Goal: Task Accomplishment & Management: Complete application form

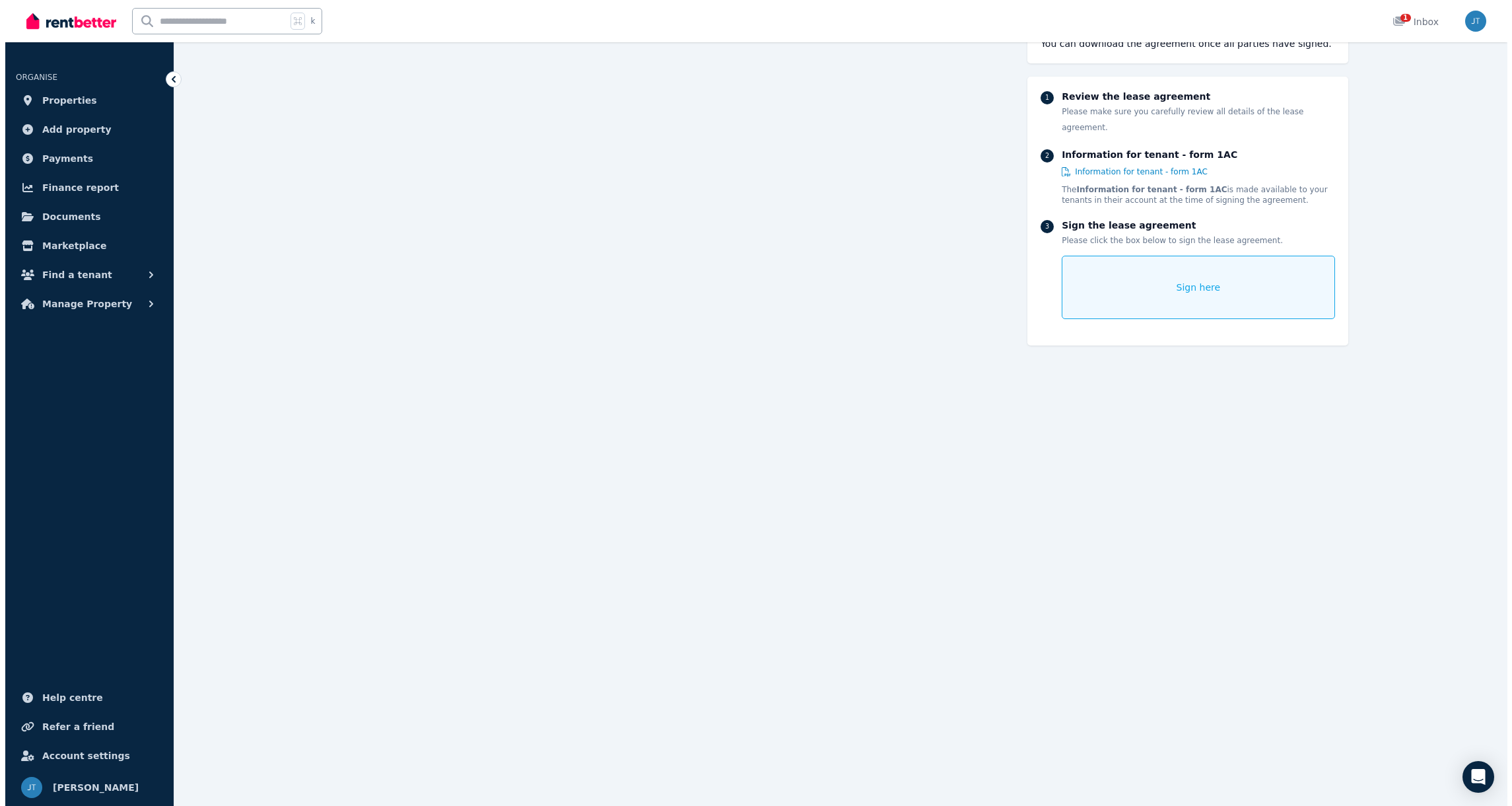
scroll to position [10324, 0]
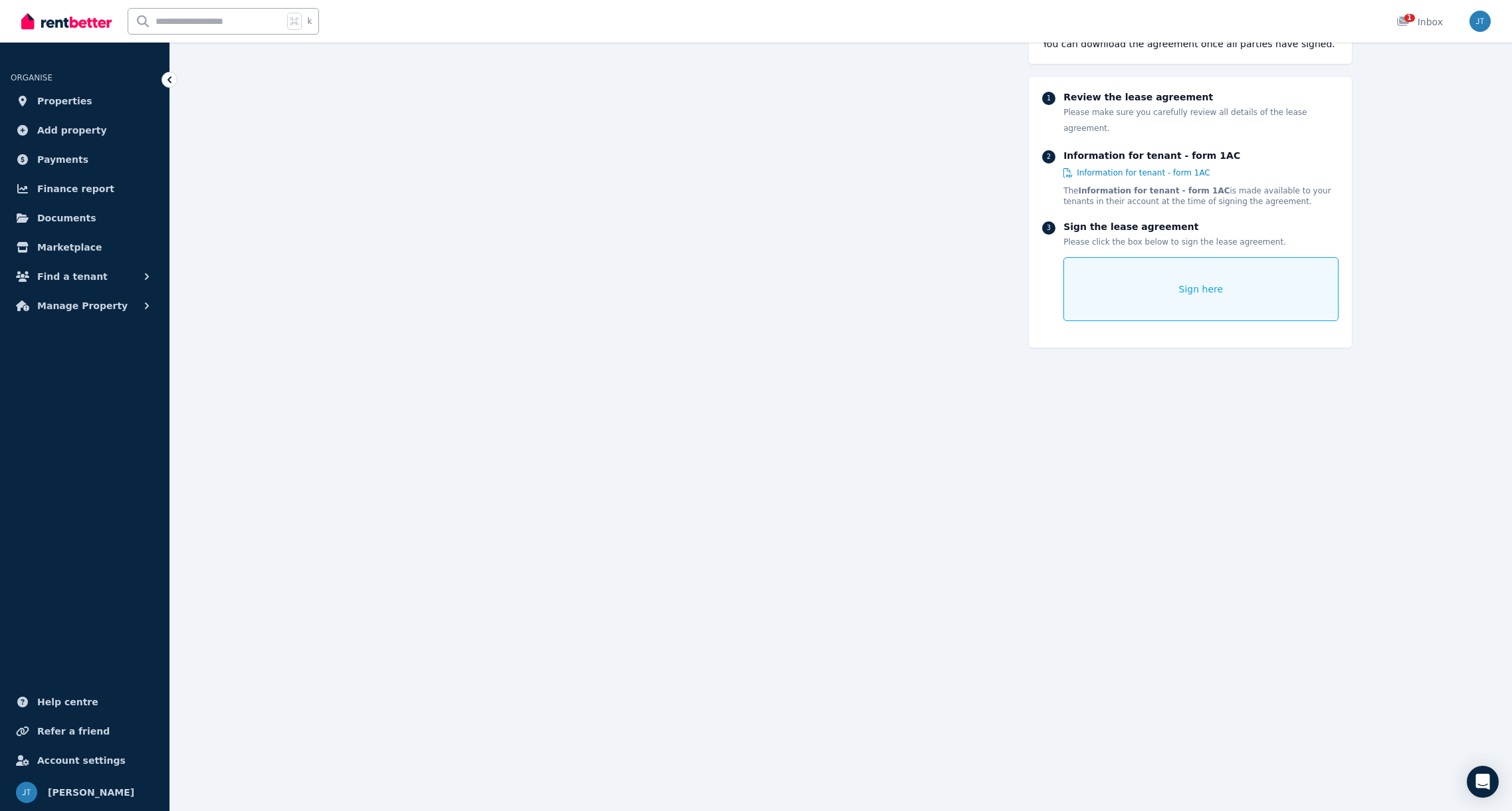
click at [1134, 274] on div "Sign here" at bounding box center [1200, 289] width 274 height 64
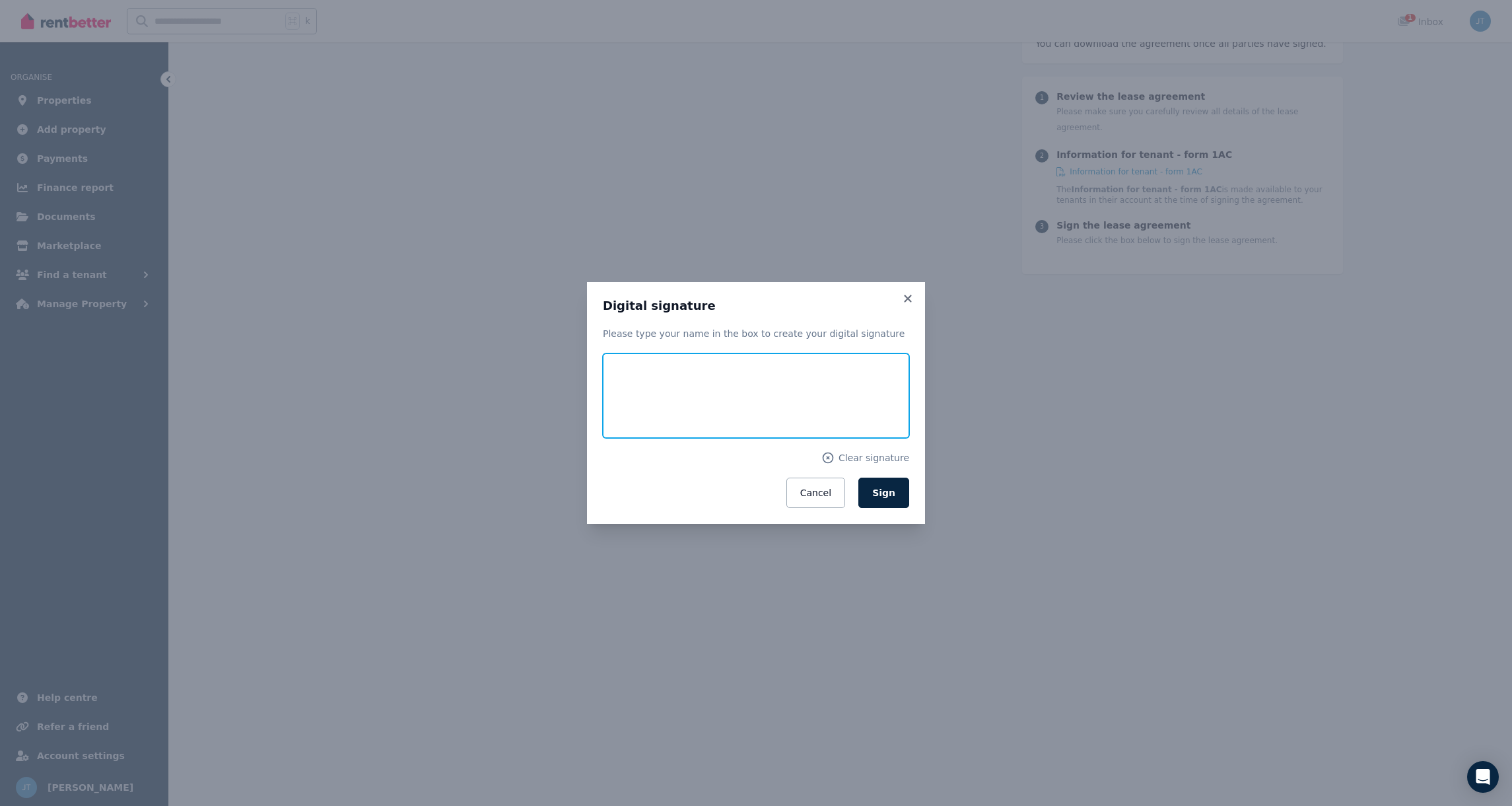
click at [747, 368] on input "text" at bounding box center [756, 395] width 307 height 84
type input "**********"
click at [881, 487] on span "Sign" at bounding box center [884, 492] width 23 height 11
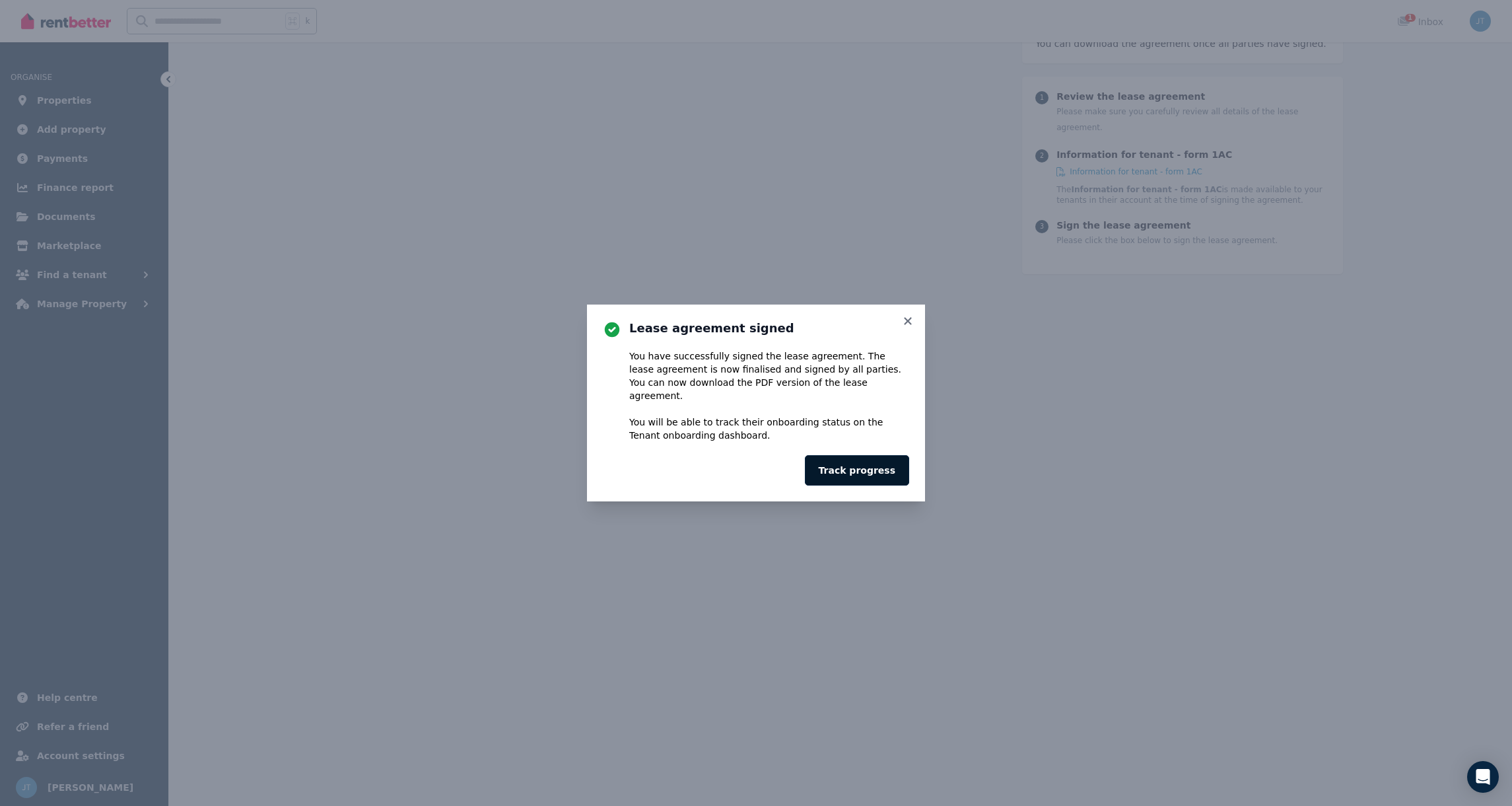
click at [853, 464] on button "Track progress" at bounding box center [857, 470] width 104 height 30
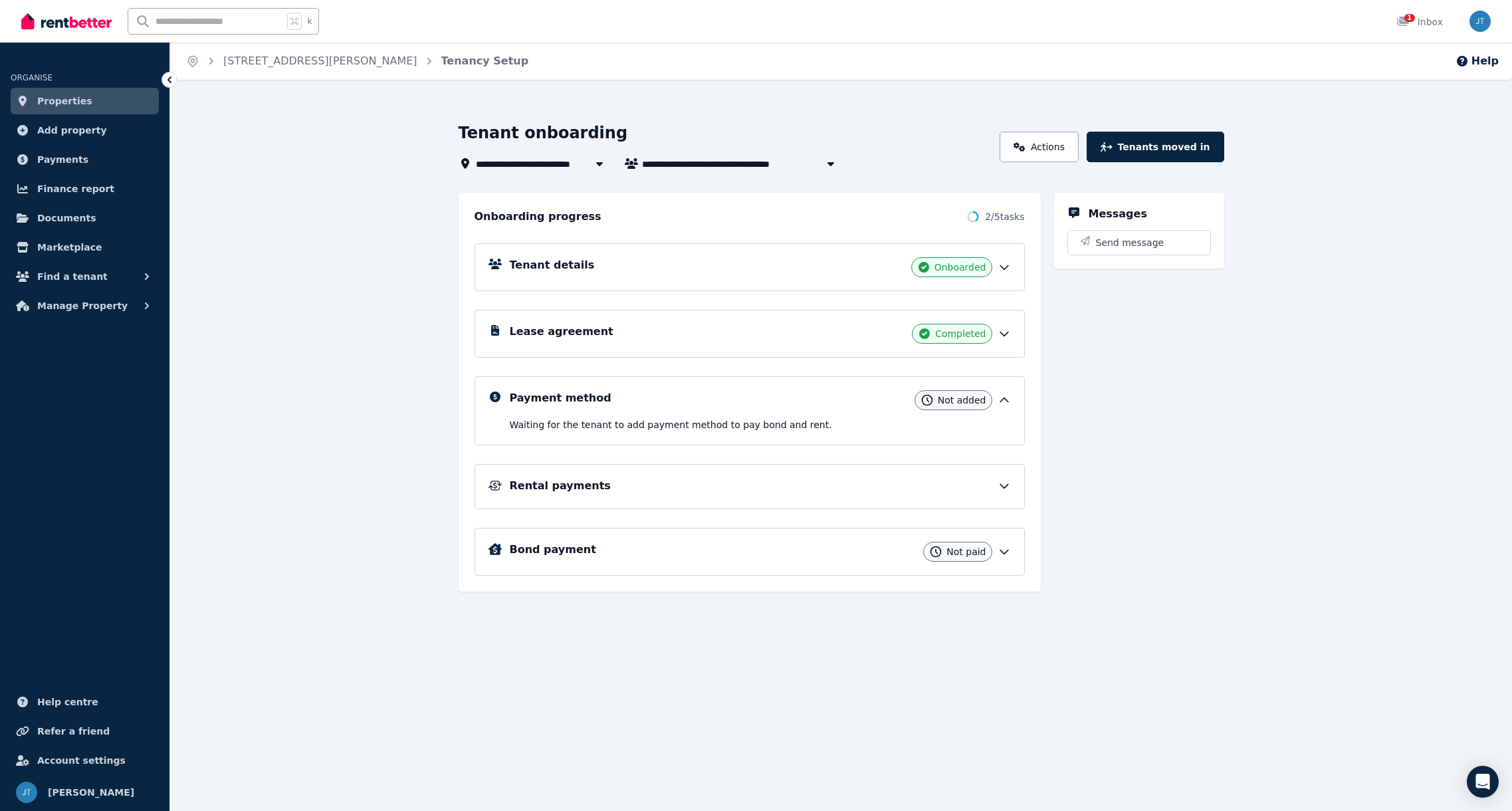
click at [1002, 267] on icon at bounding box center [1004, 267] width 14 height 14
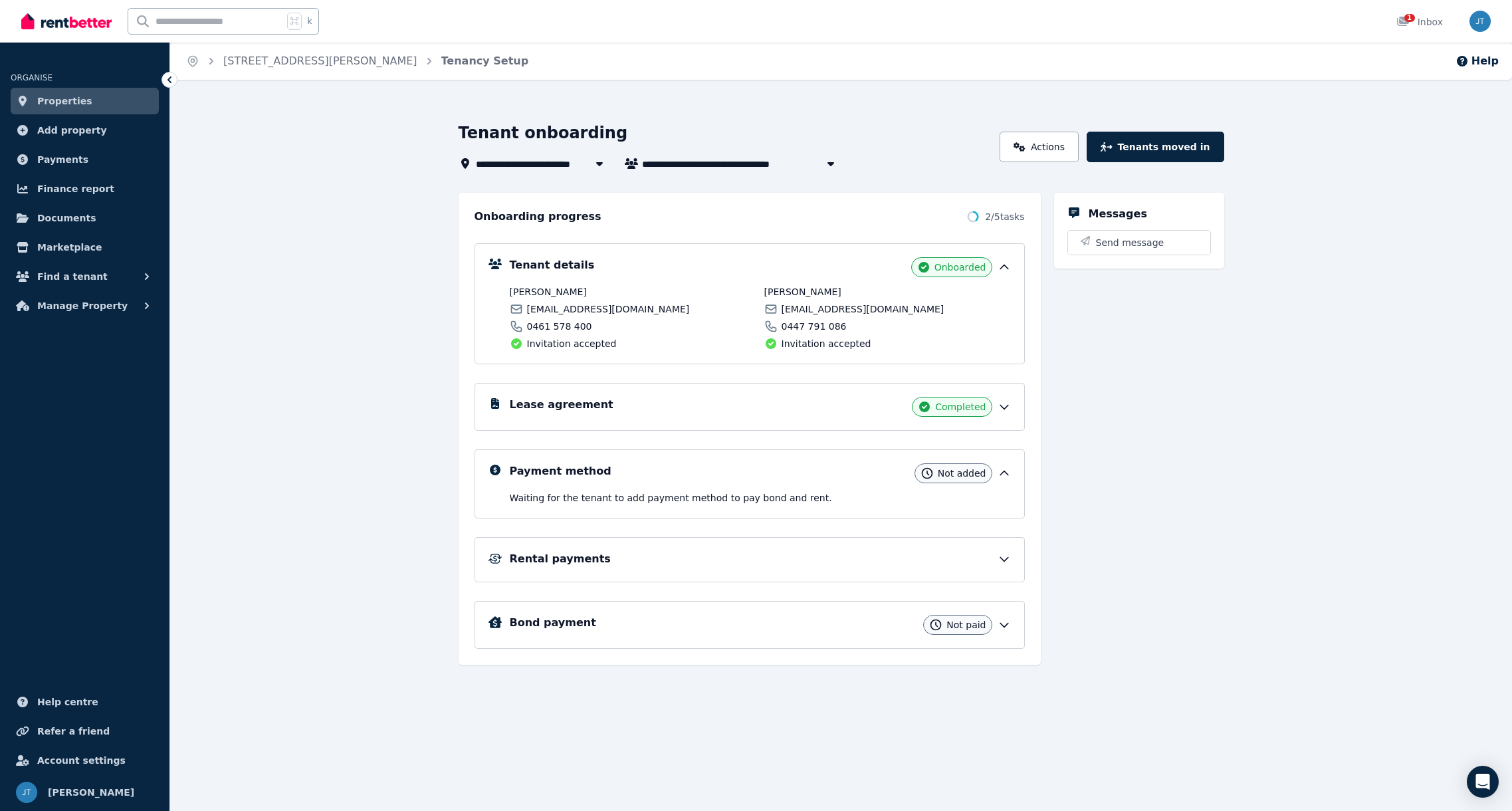
click at [1008, 407] on icon at bounding box center [1004, 406] width 14 height 14
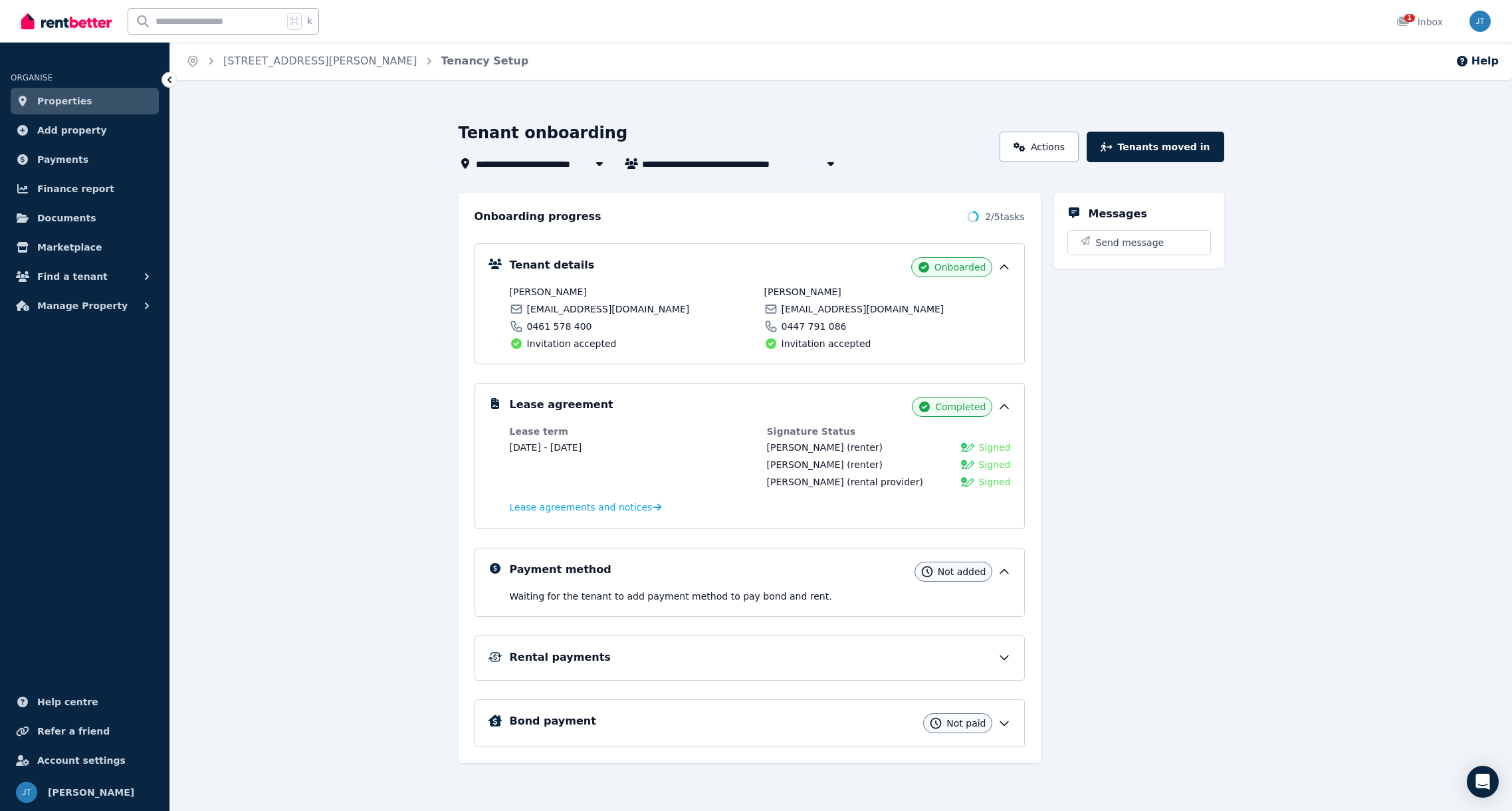
click at [1005, 570] on icon at bounding box center [1004, 572] width 8 height 4
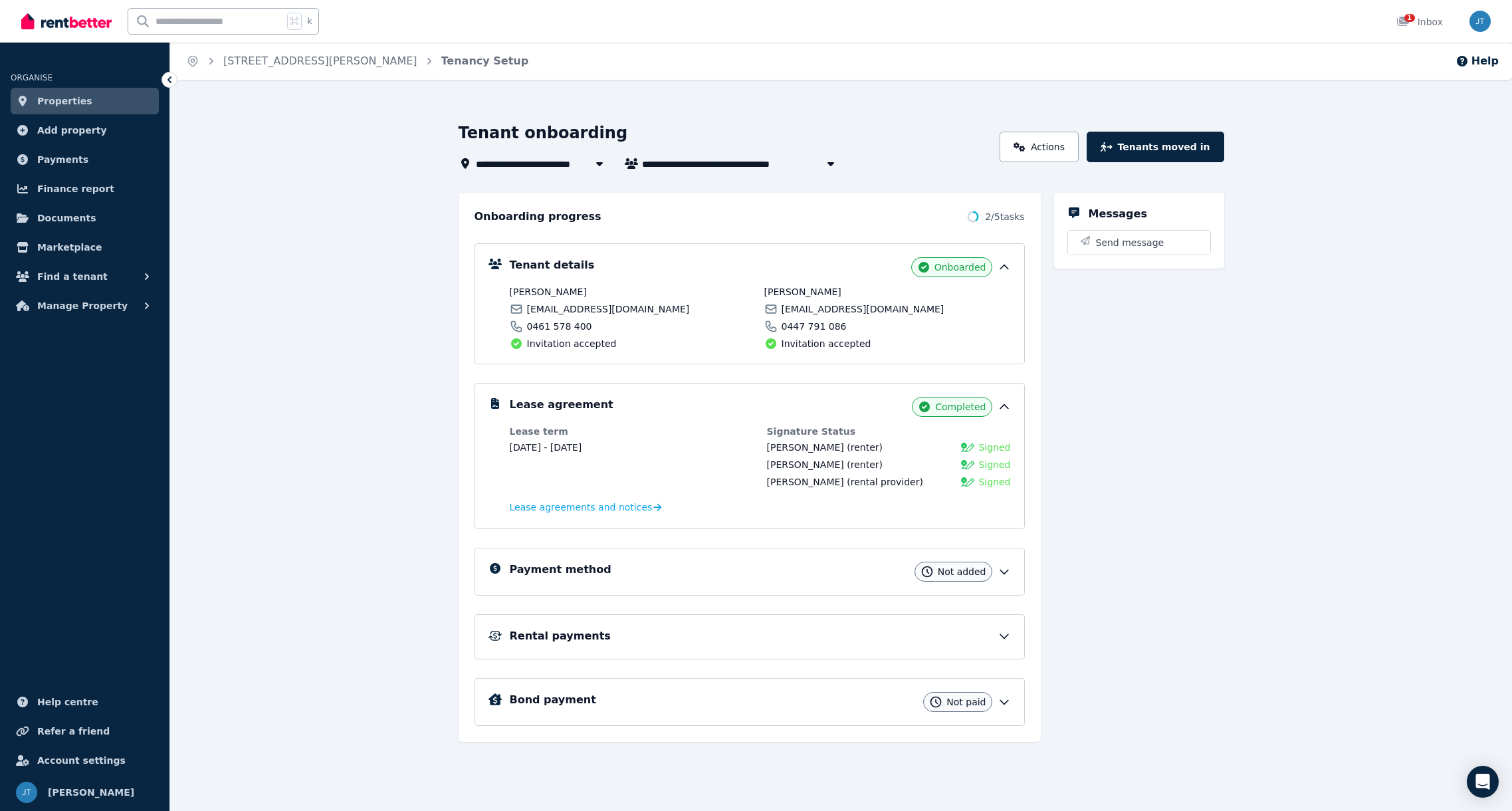
click at [1005, 569] on icon at bounding box center [1004, 572] width 14 height 14
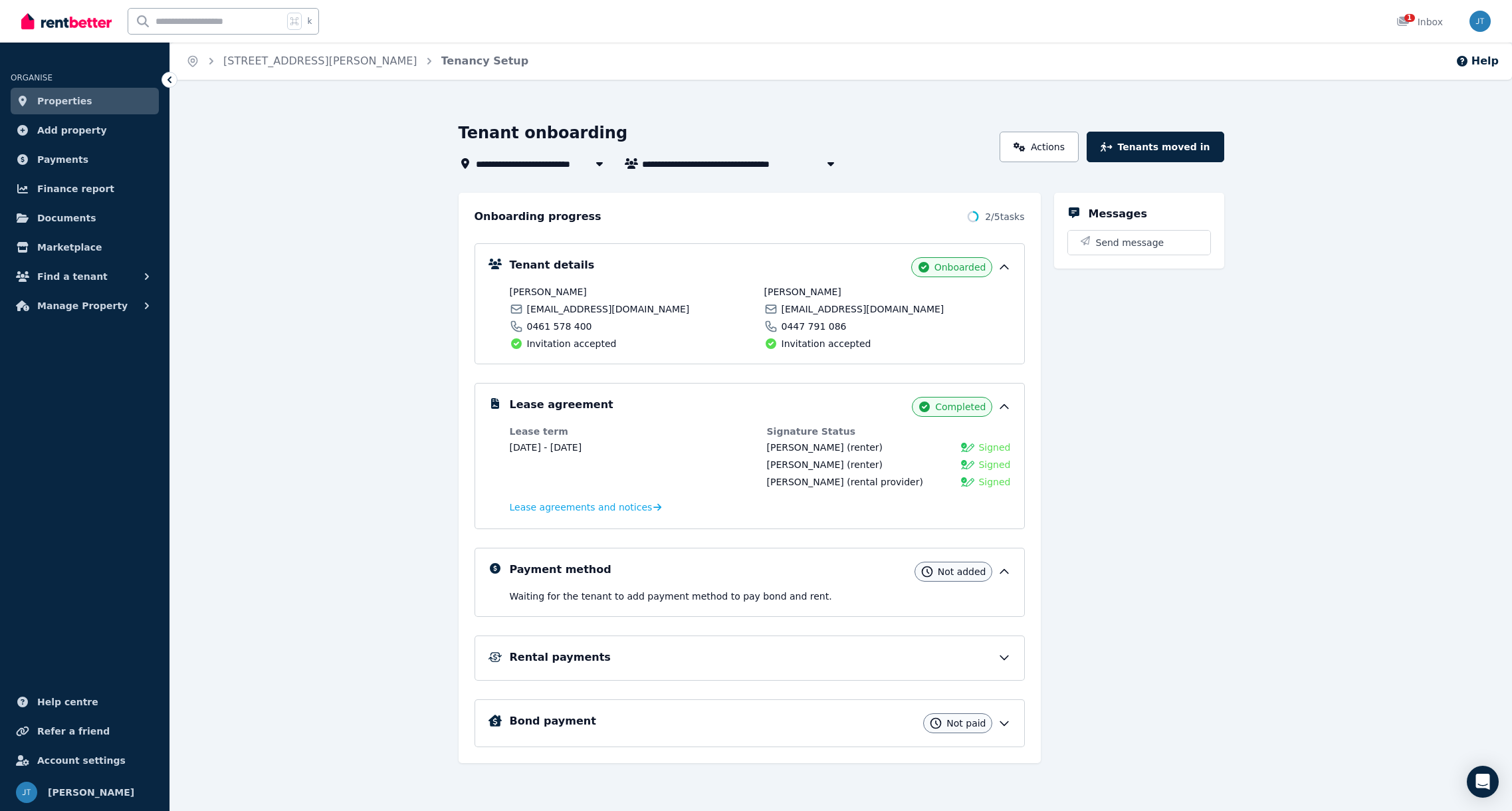
click at [1005, 717] on icon at bounding box center [1004, 723] width 14 height 14
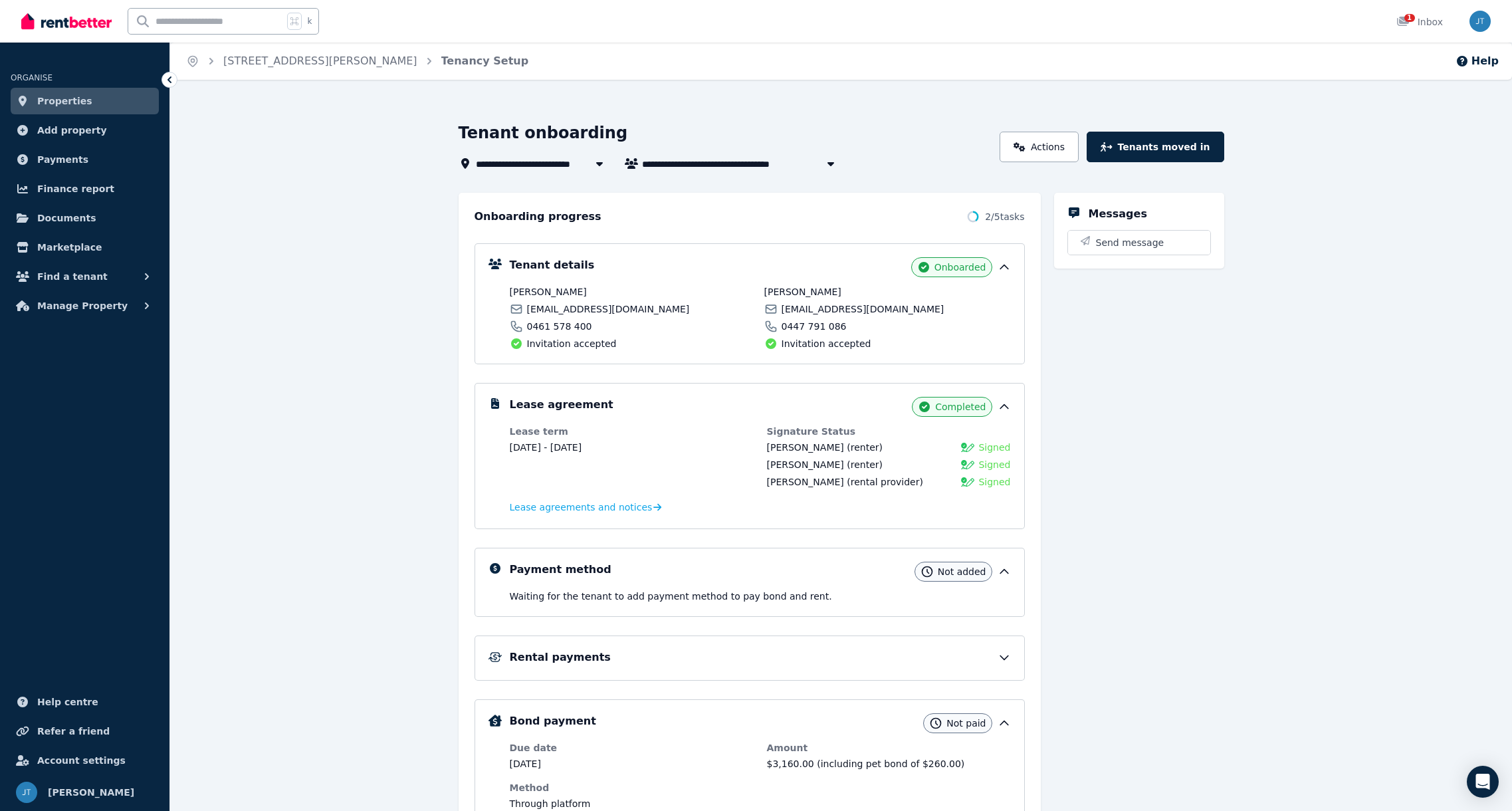
scroll to position [230, 0]
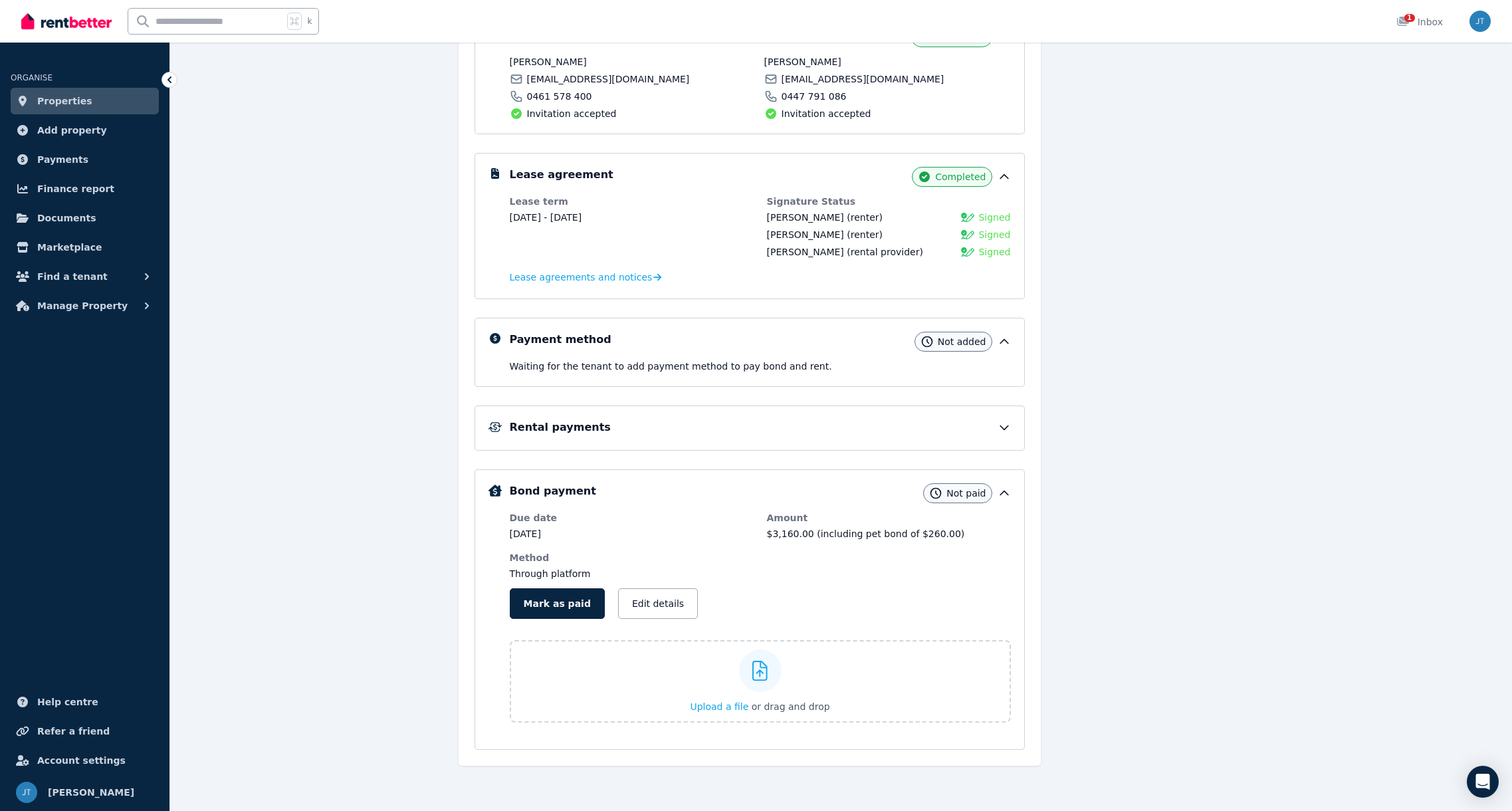
click at [46, 100] on span "Properties" at bounding box center [64, 101] width 55 height 16
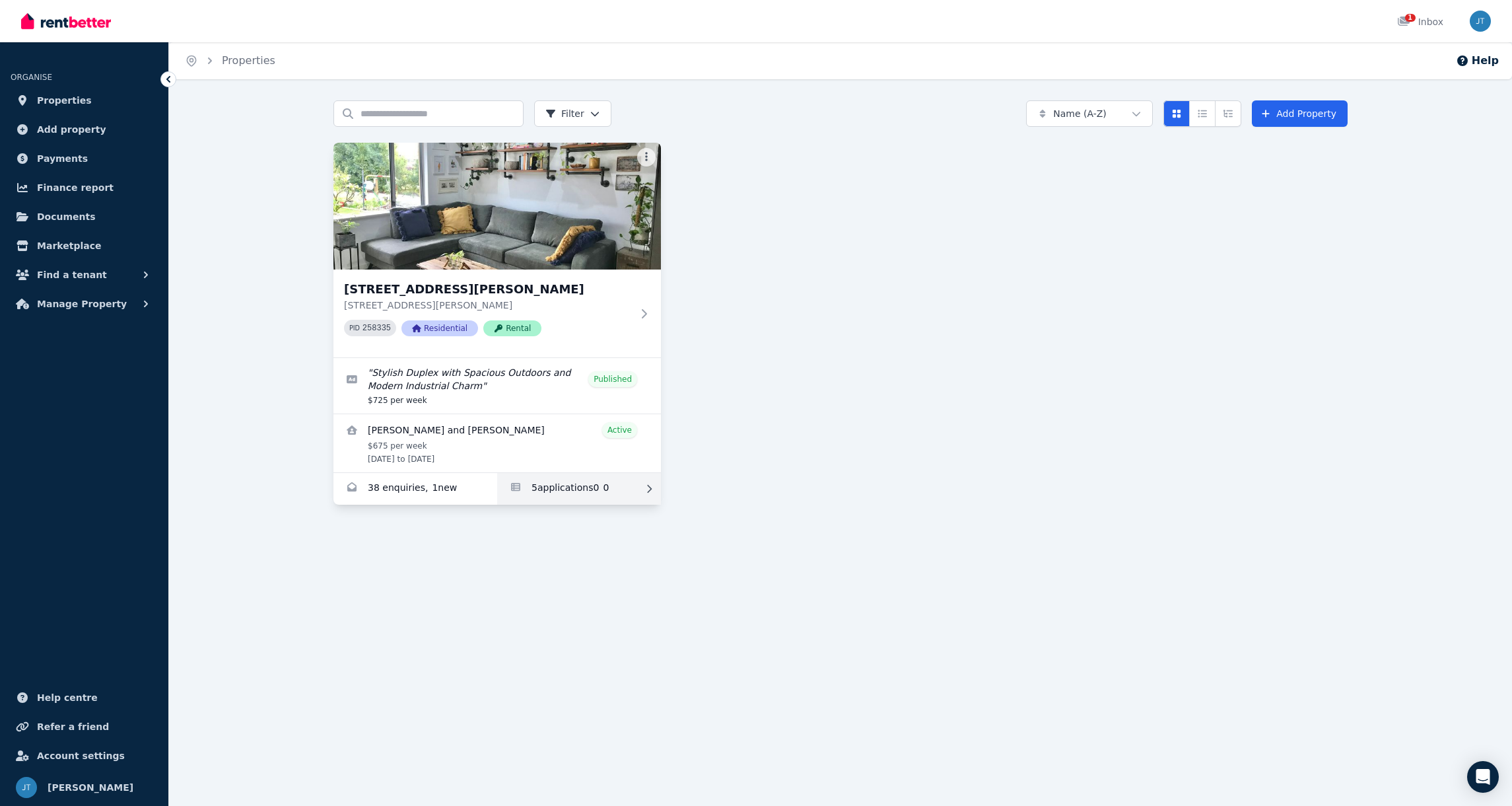
click at [555, 489] on link "Applications for 3 Trevithick Close, Stirling" at bounding box center [579, 489] width 164 height 32
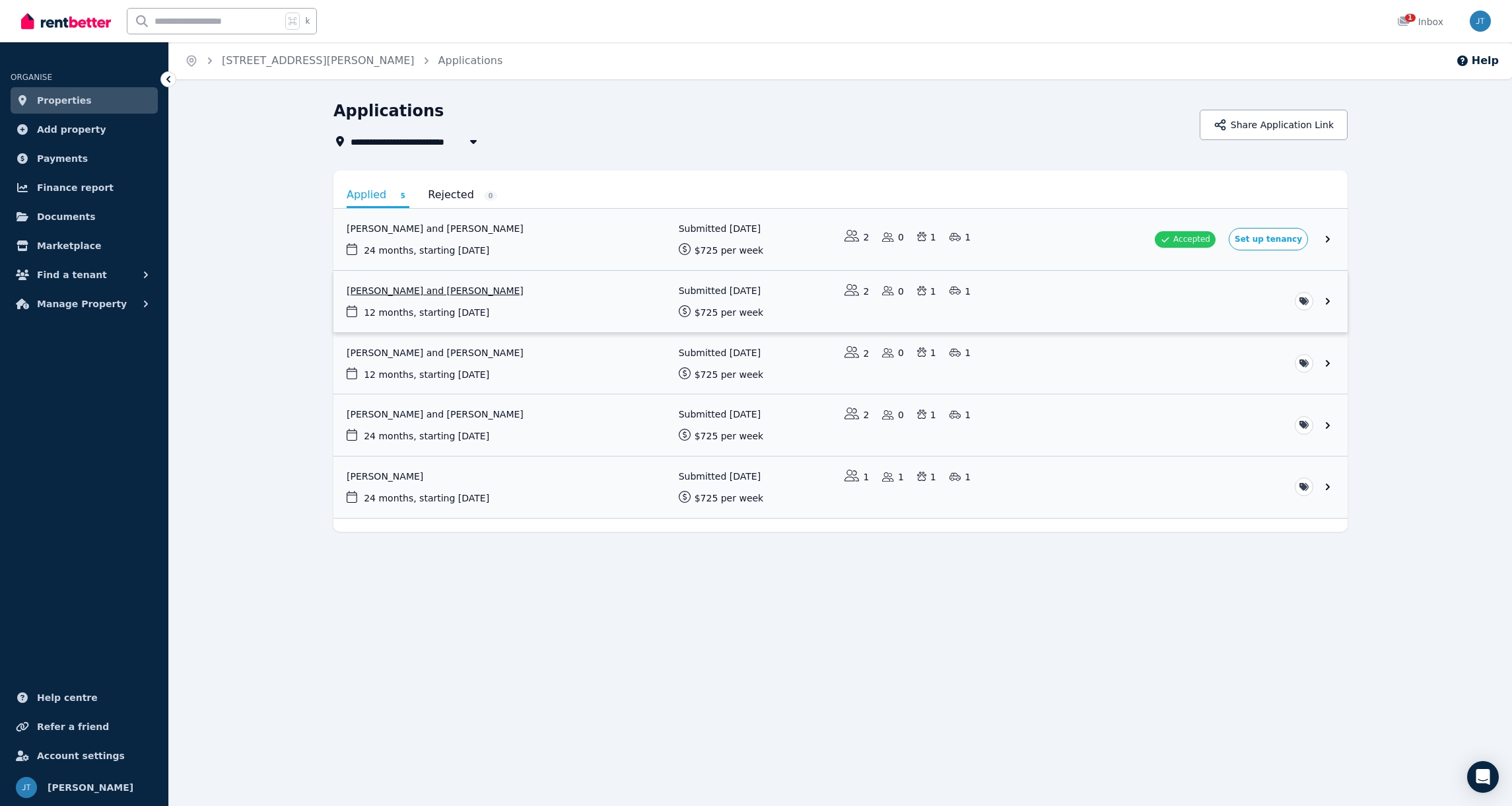
click at [1334, 302] on link "View application: Alan Leon and Sabina Landaeta" at bounding box center [841, 301] width 1014 height 62
